Goal: Information Seeking & Learning: Learn about a topic

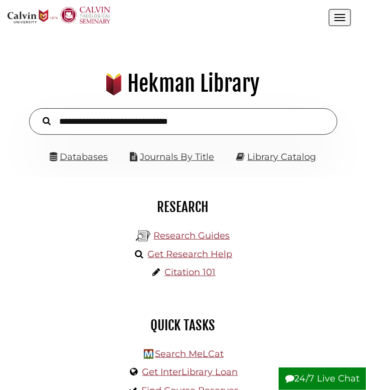
scroll to position [112, 336]
drag, startPoint x: 0, startPoint y: 0, endPoint x: 210, endPoint y: 125, distance: 244.7
click at [210, 125] on input "text" at bounding box center [183, 121] width 308 height 27
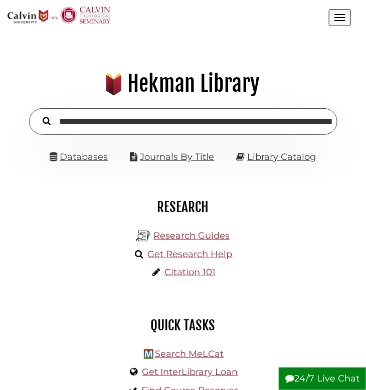
scroll to position [0, 329]
type input "**********"
click at [38, 114] on button "Search" at bounding box center [47, 120] width 18 height 13
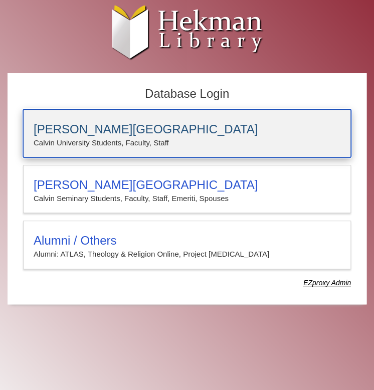
click at [136, 128] on h3 "[PERSON_NAME][GEOGRAPHIC_DATA]" at bounding box center [187, 129] width 307 height 14
